Goal: Information Seeking & Learning: Understand process/instructions

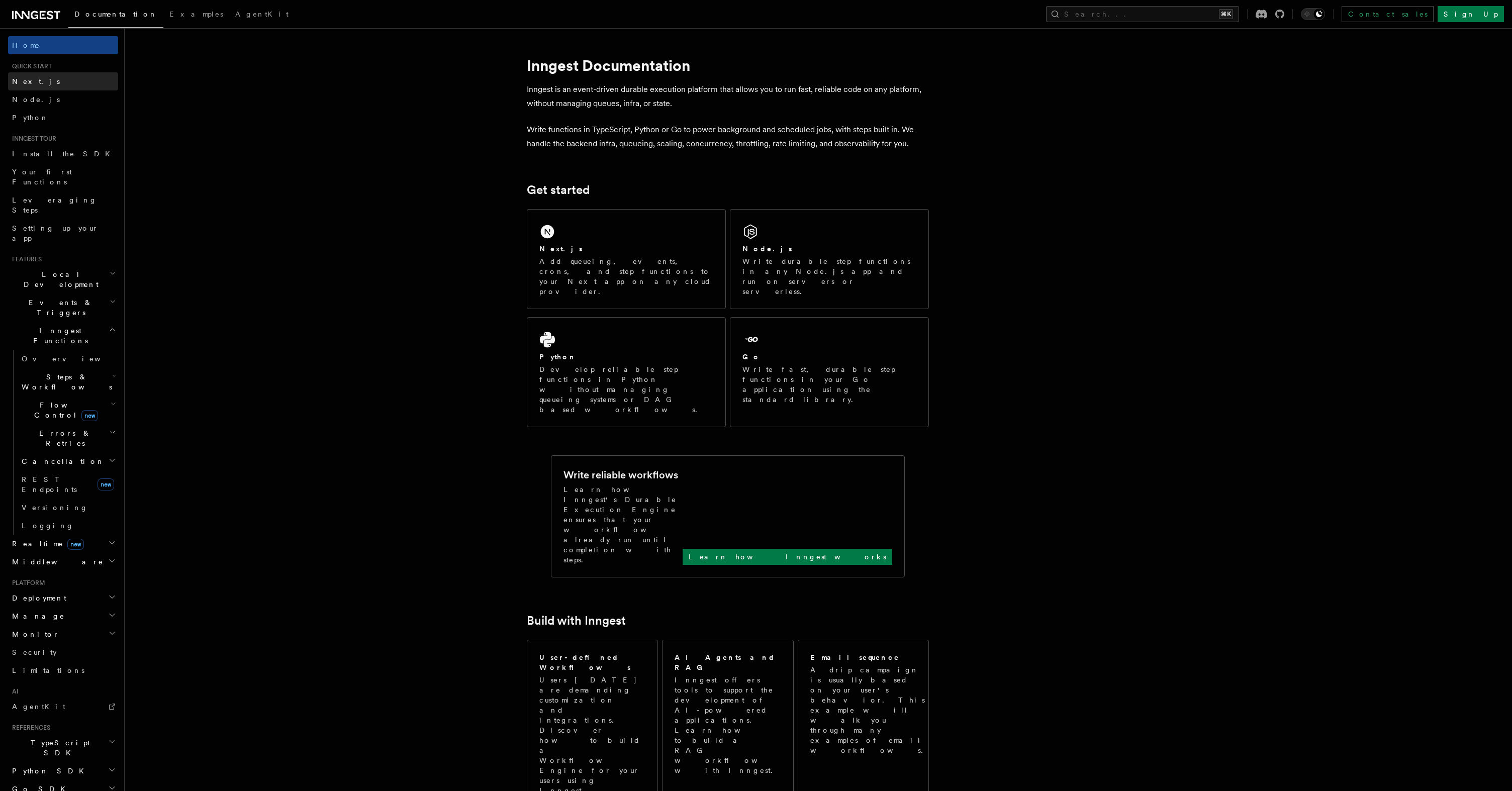
click at [36, 84] on link "Next.js" at bounding box center [63, 81] width 110 height 18
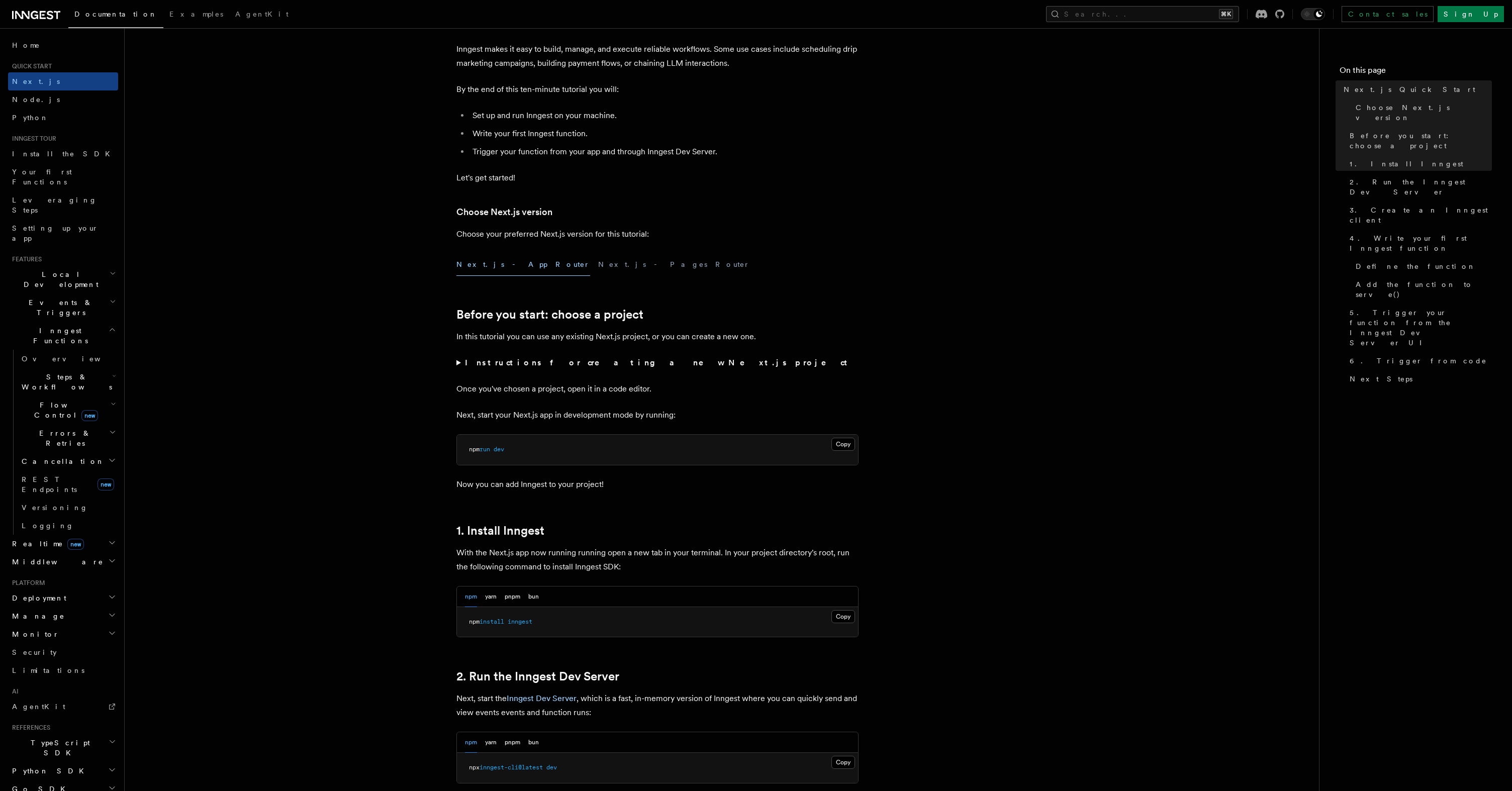
scroll to position [77, 0]
click at [485, 261] on button "Next.js - App Router" at bounding box center [524, 264] width 134 height 23
click at [598, 267] on button "Next.js - Pages Router" at bounding box center [674, 264] width 152 height 23
click at [481, 264] on button "Next.js - App Router" at bounding box center [524, 264] width 134 height 23
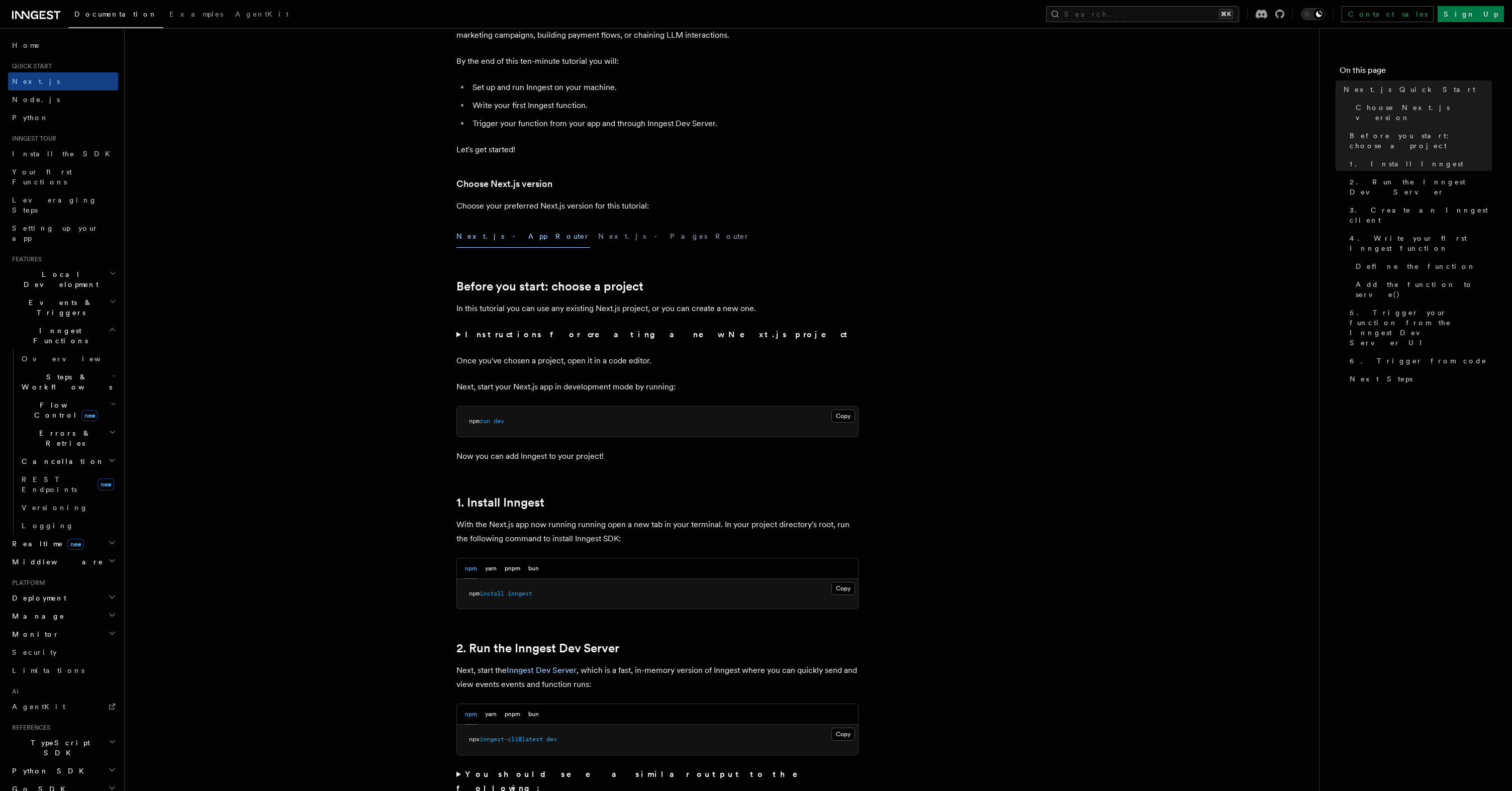
scroll to position [142, 0]
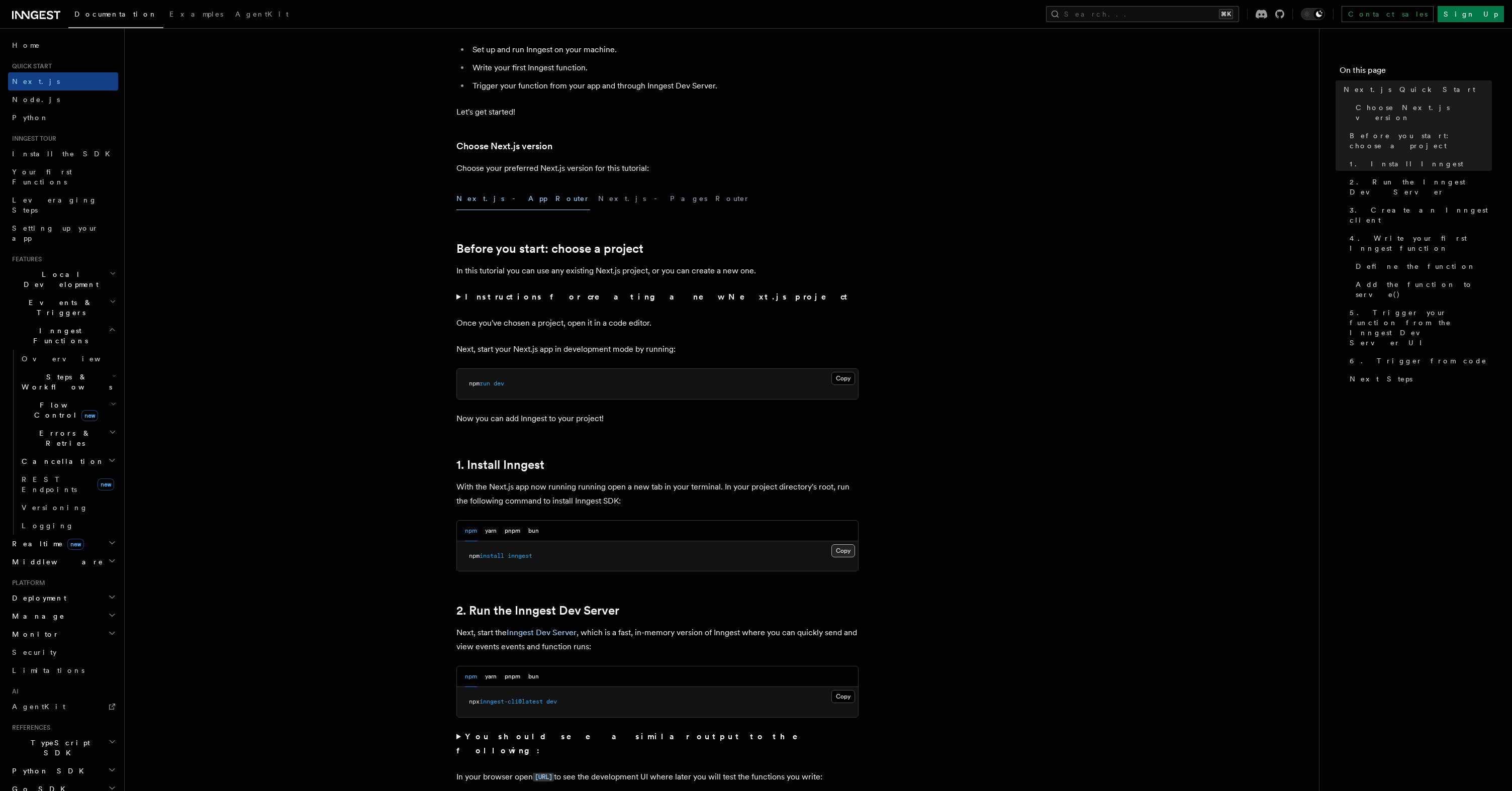
click at [847, 550] on button "Copy Copied" at bounding box center [843, 550] width 23 height 13
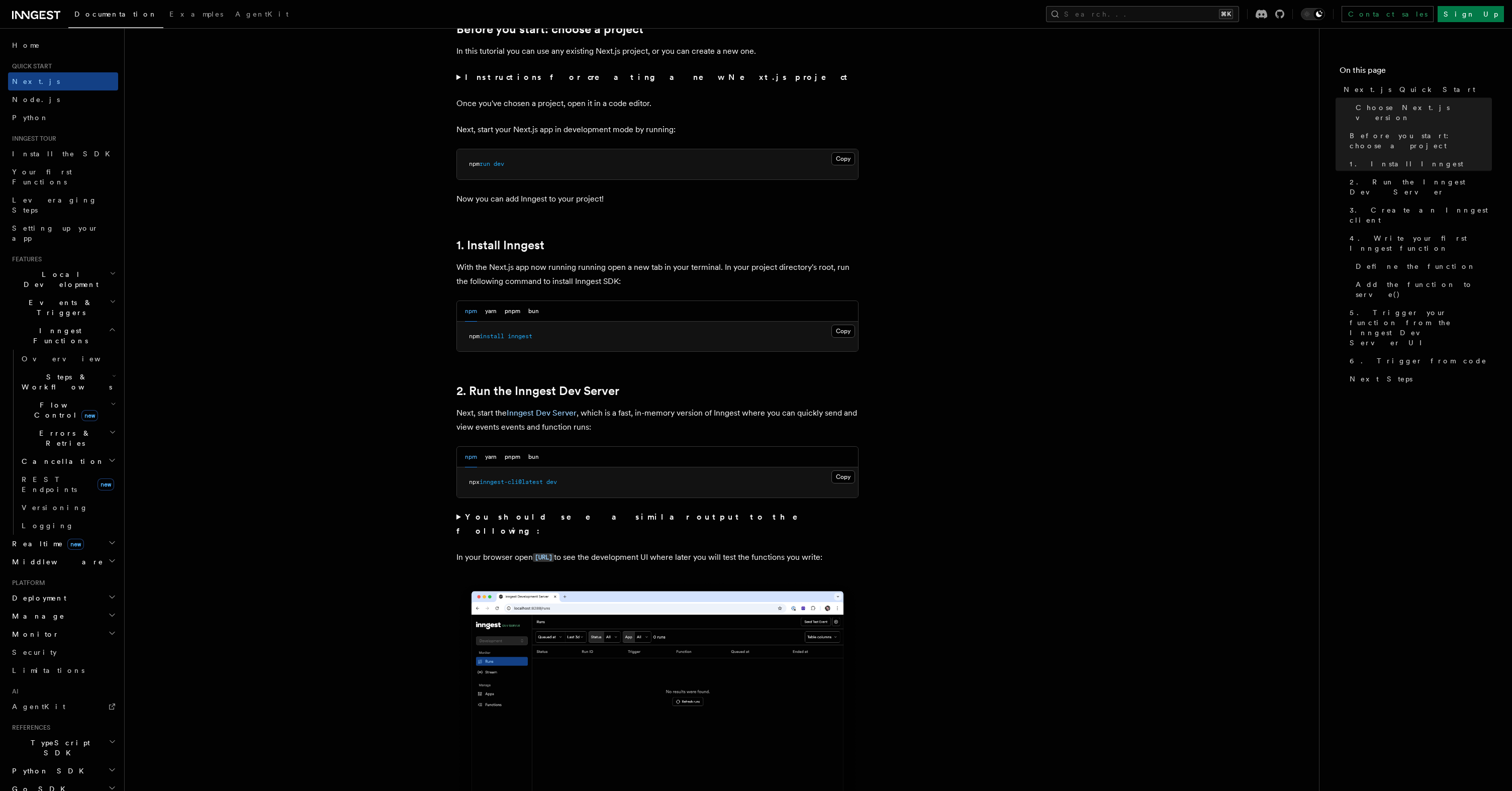
scroll to position [368, 0]
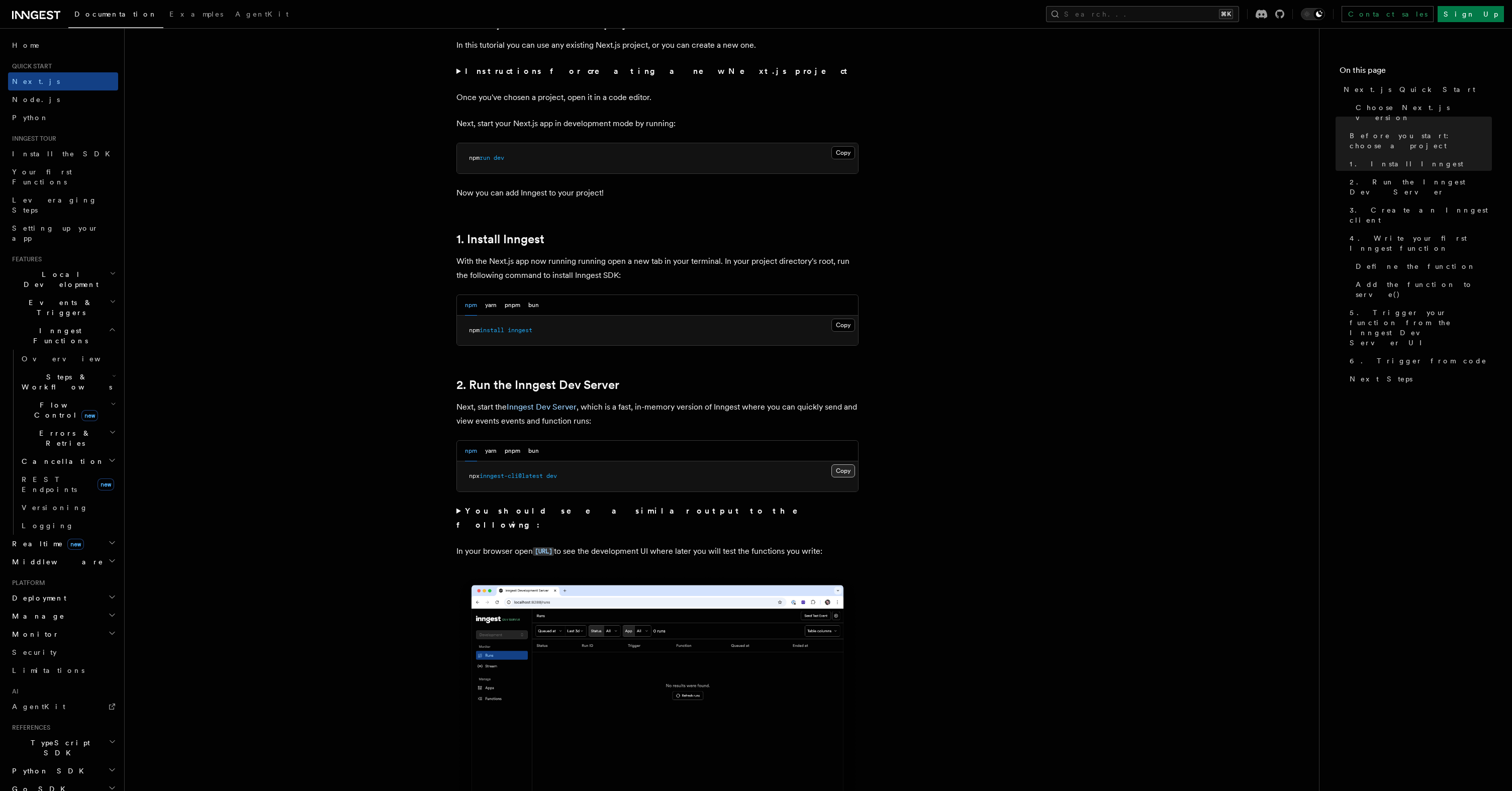
click at [842, 466] on button "Copy Copied" at bounding box center [843, 471] width 23 height 13
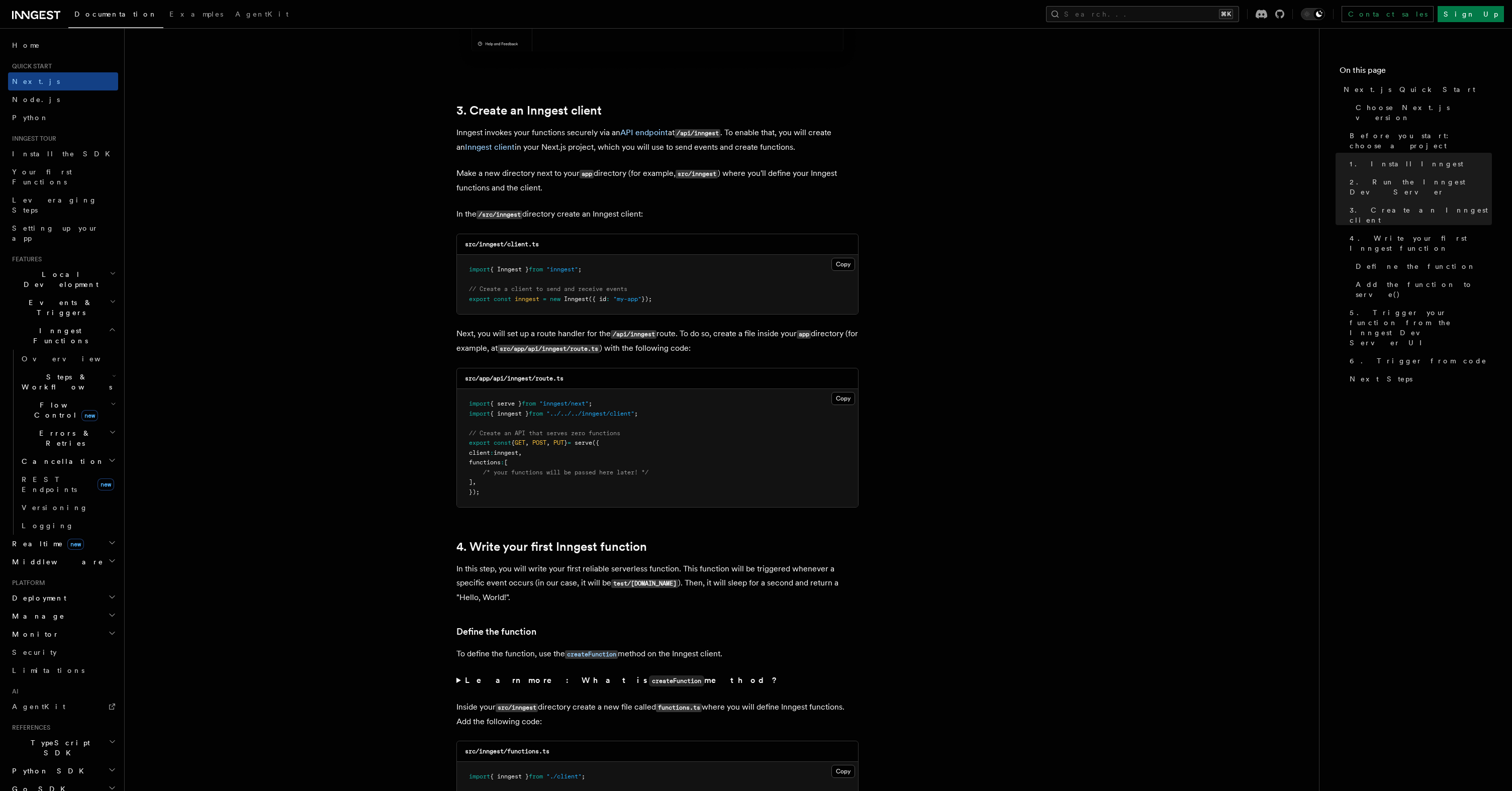
scroll to position [1132, 0]
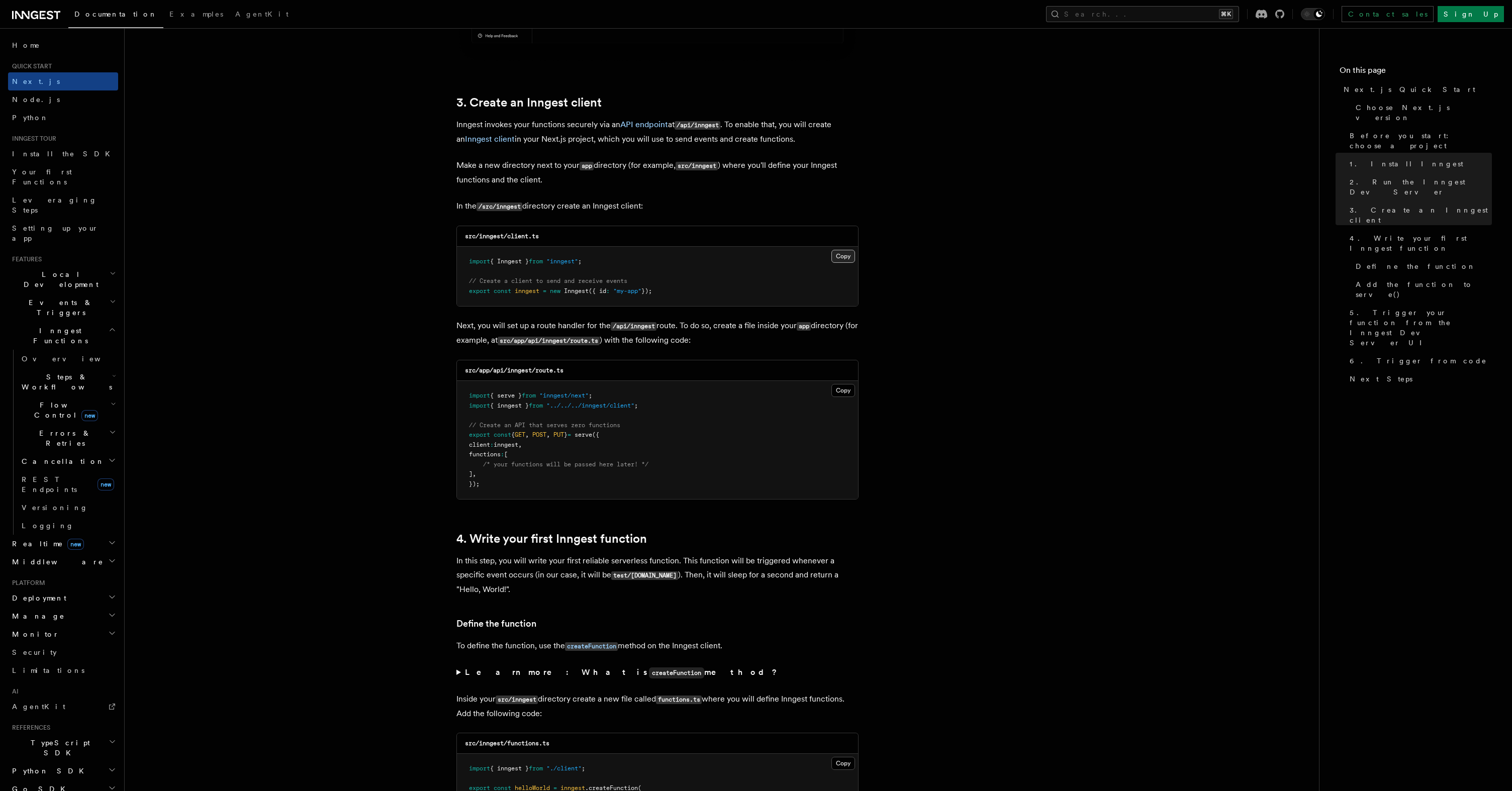
click at [846, 259] on button "Copy Copied" at bounding box center [843, 256] width 23 height 13
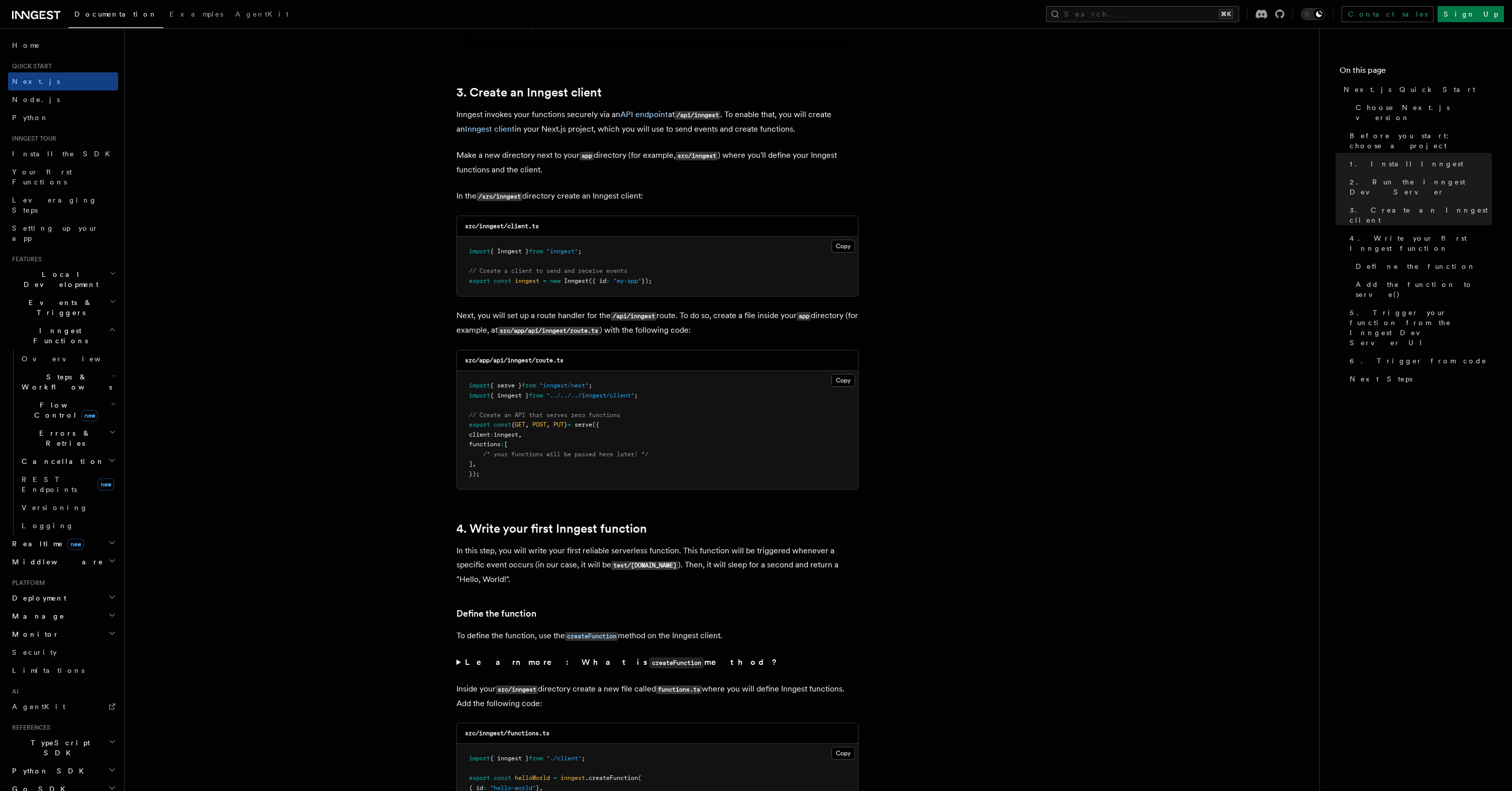
scroll to position [1146, 0]
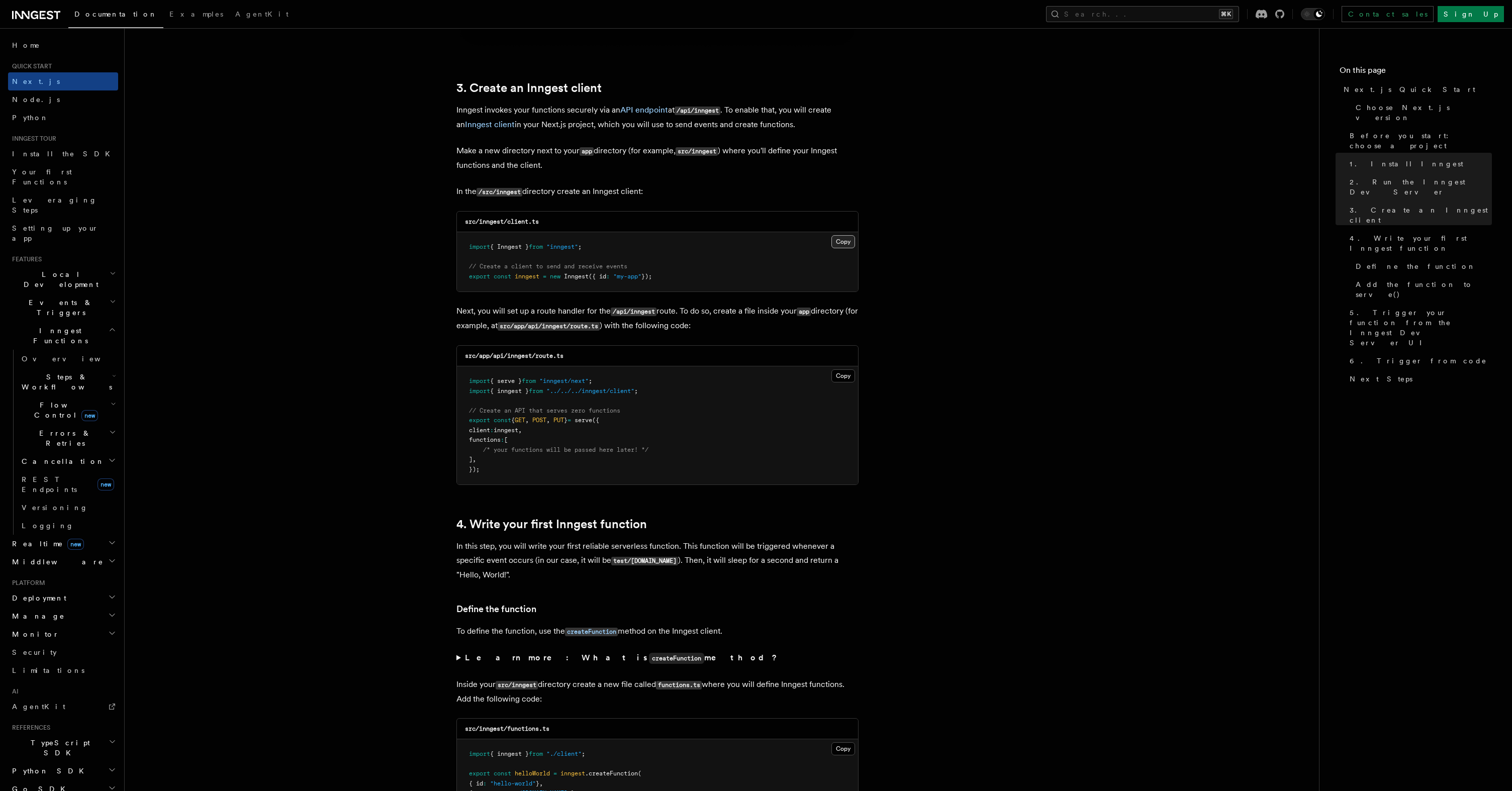
click at [851, 244] on button "Copy Copied" at bounding box center [843, 242] width 23 height 13
